Goal: Task Accomplishment & Management: Use online tool/utility

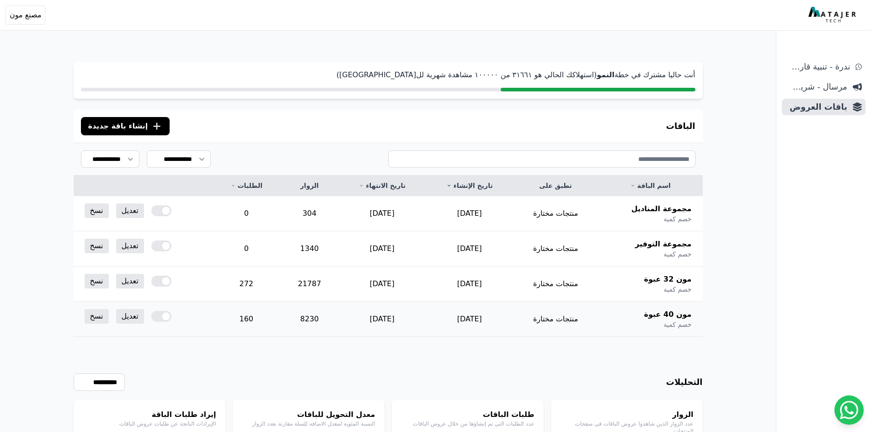
click at [155, 318] on div at bounding box center [161, 316] width 20 height 11
click at [95, 319] on link "نسخ" at bounding box center [97, 316] width 24 height 15
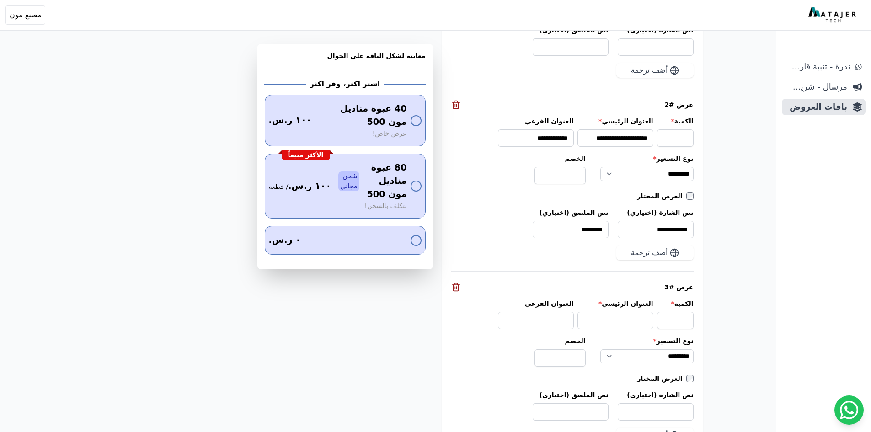
scroll to position [974, 0]
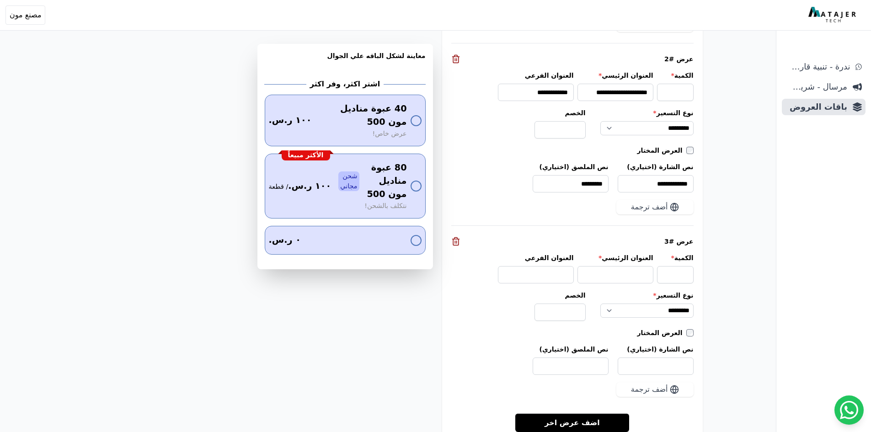
click at [454, 243] on icon at bounding box center [455, 241] width 9 height 9
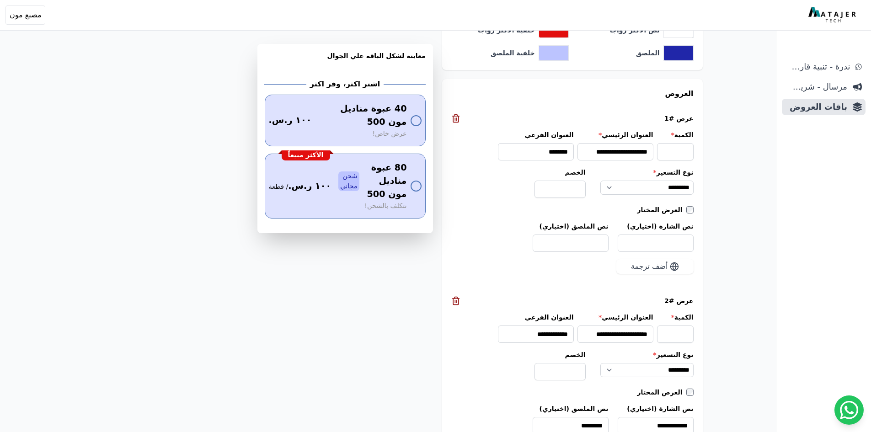
scroll to position [883, 0]
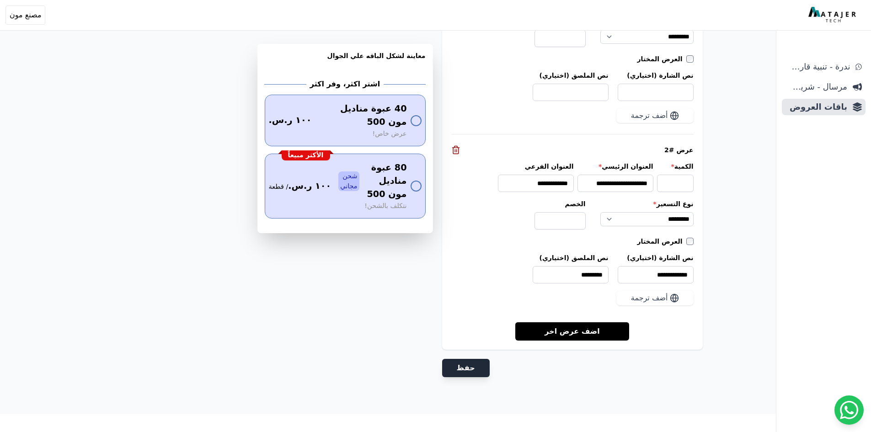
click at [464, 366] on button "حفظ" at bounding box center [466, 368] width 48 height 18
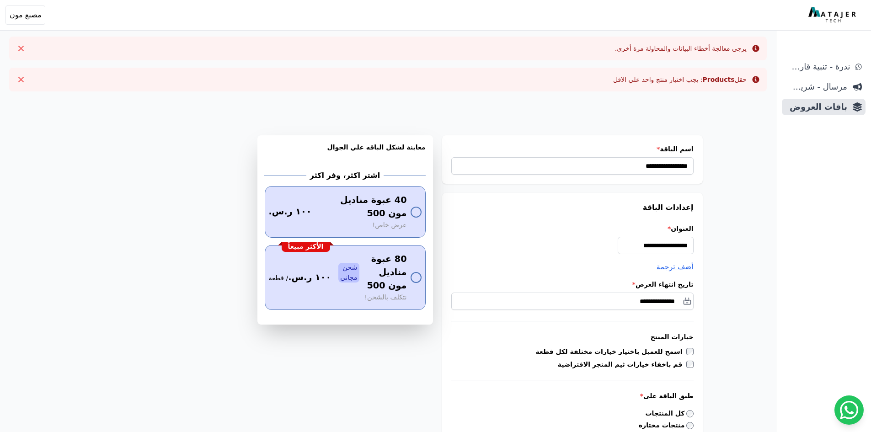
scroll to position [183, 0]
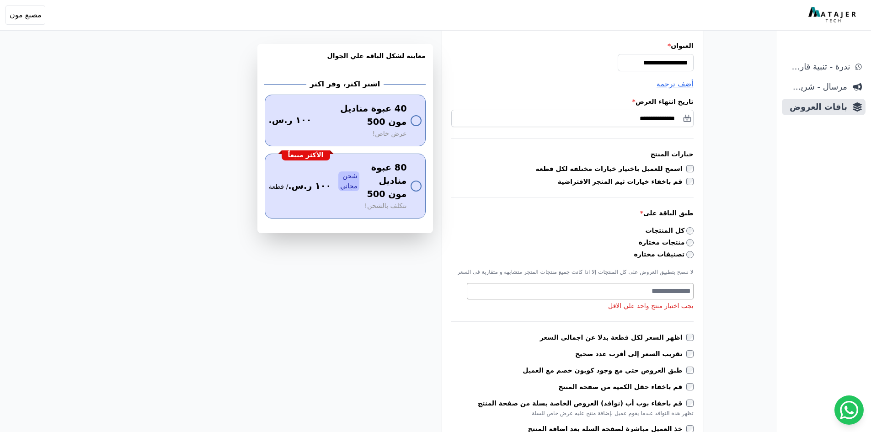
click at [668, 295] on textarea "Search" at bounding box center [579, 291] width 224 height 11
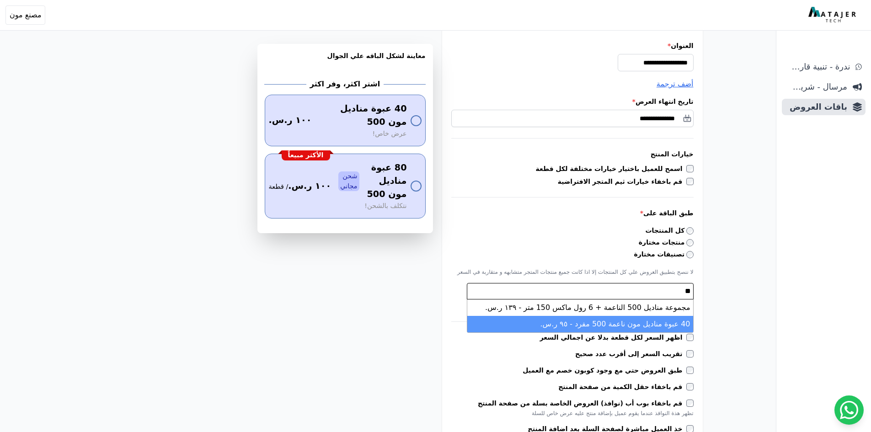
type textarea "**"
click at [673, 322] on li "40 عبوة مناديل مون ناعمة 500 مفرد - ٩٥ ر.س." at bounding box center [580, 324] width 226 height 16
select select "*********"
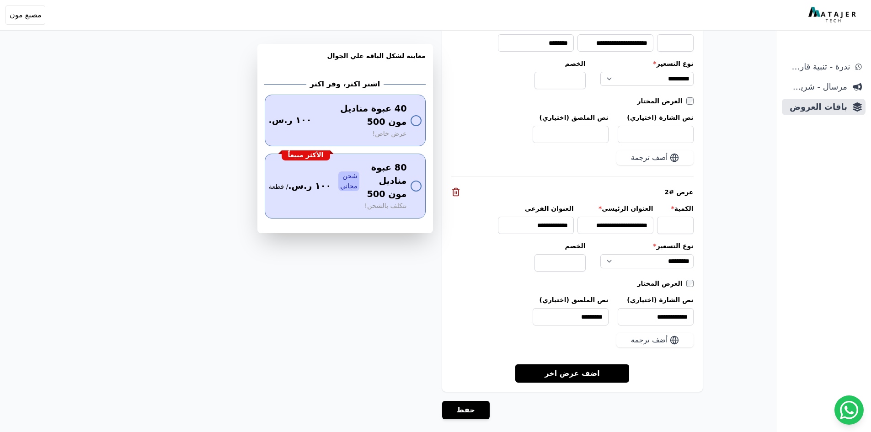
scroll to position [957, 0]
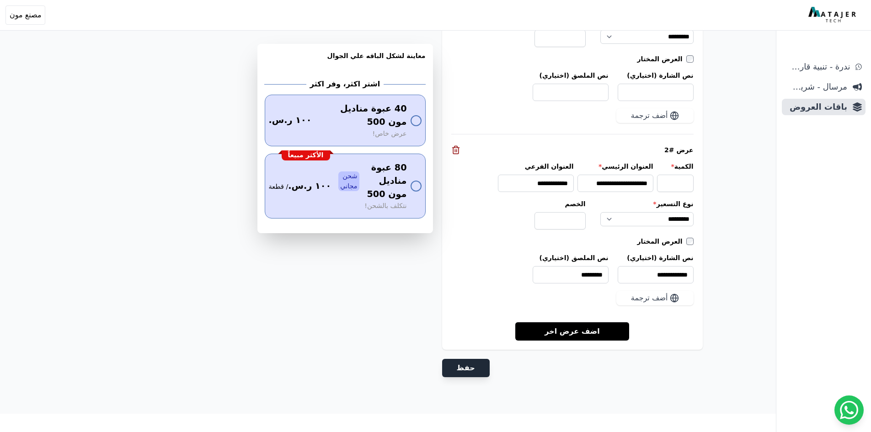
click at [466, 368] on button "حفظ" at bounding box center [466, 368] width 48 height 18
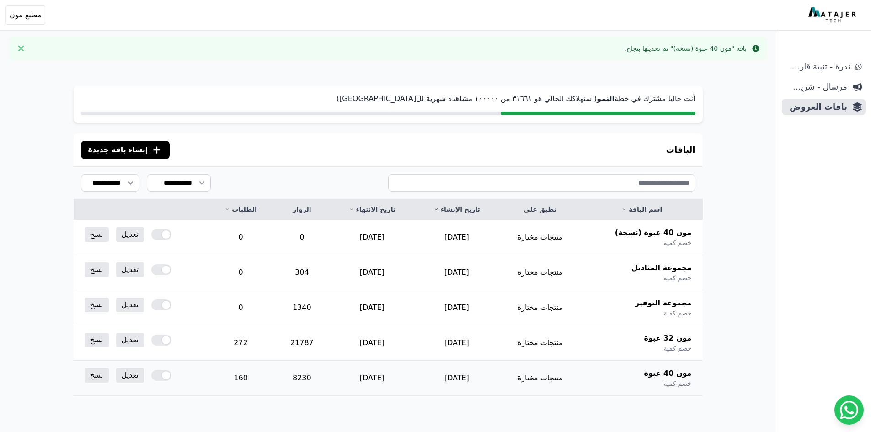
click at [161, 378] on div at bounding box center [161, 375] width 20 height 11
